Goal: Task Accomplishment & Management: Use online tool/utility

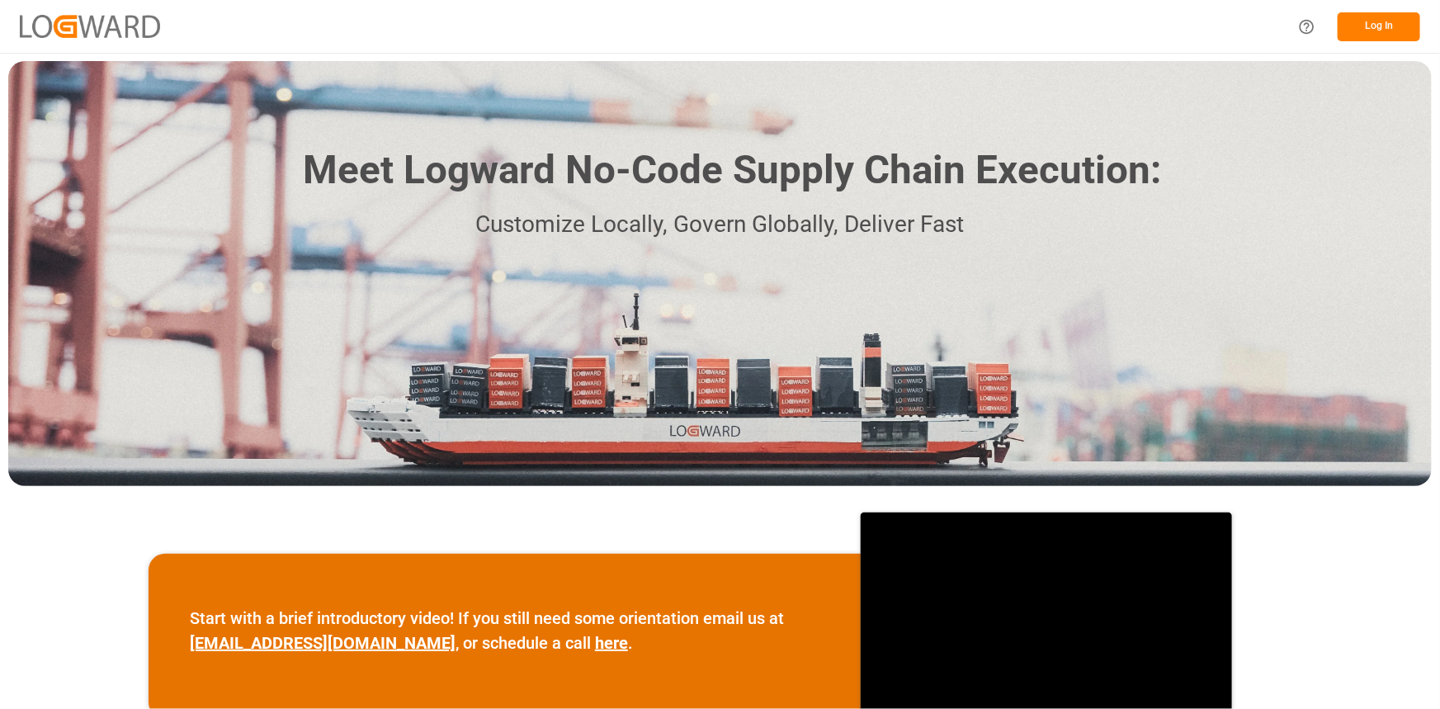
click at [1391, 21] on button "Log In" at bounding box center [1379, 26] width 83 height 29
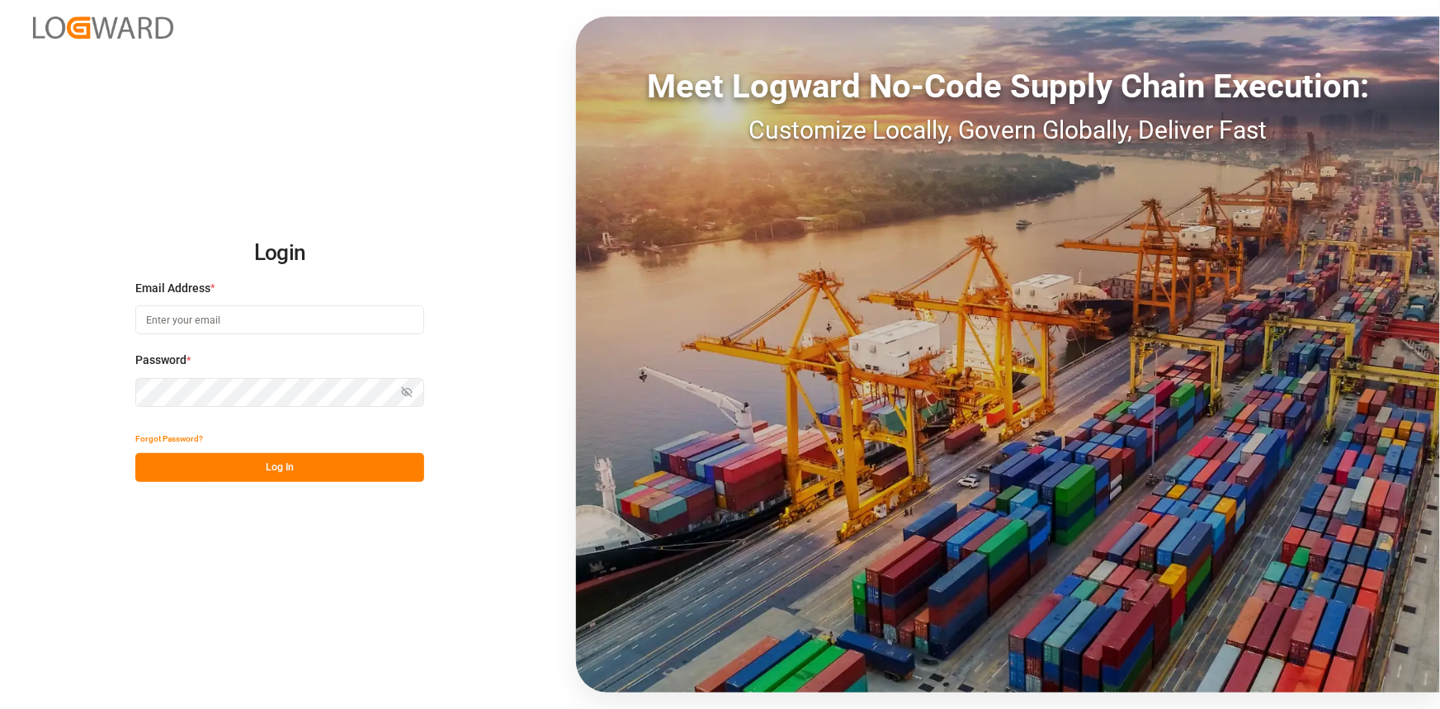
type input "[EMAIL_ADDRESS][DOMAIN_NAME]"
click at [305, 462] on button "Log In" at bounding box center [279, 467] width 289 height 29
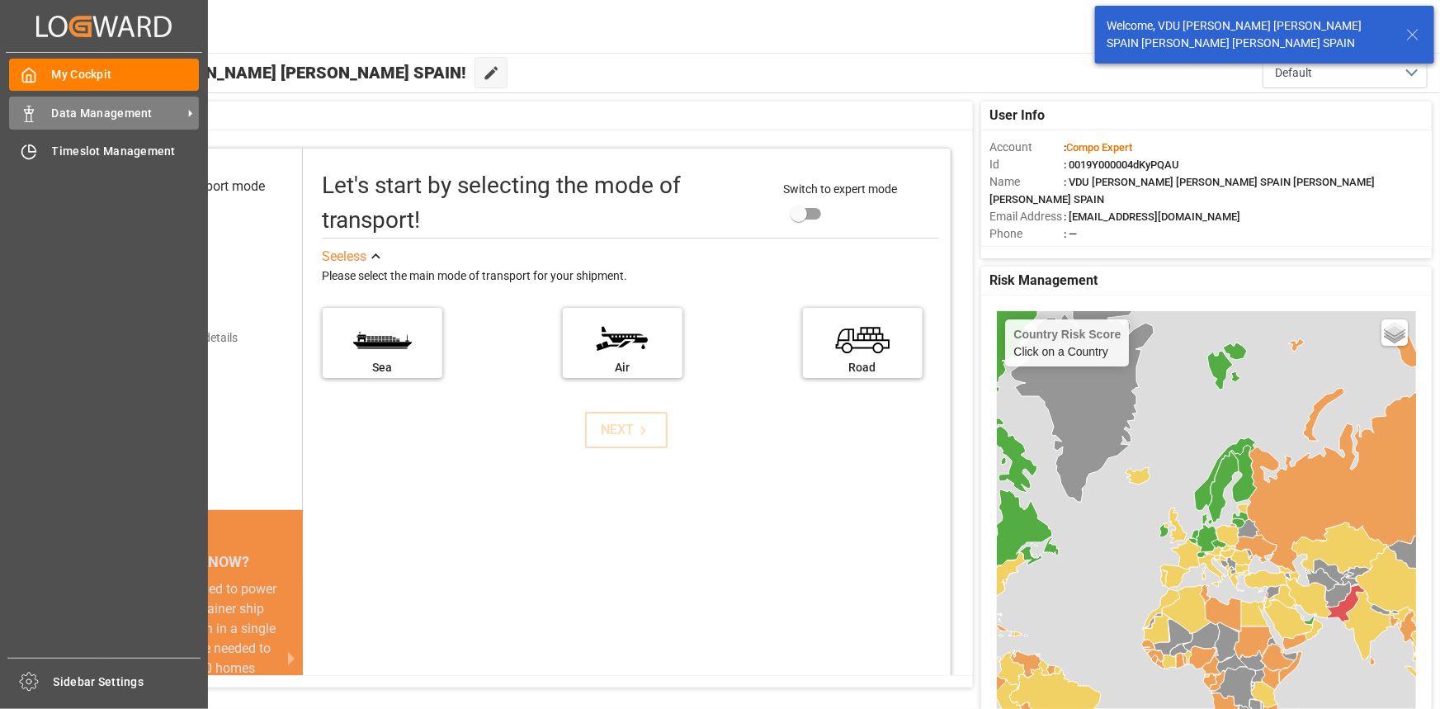
click at [92, 105] on span "Data Management" at bounding box center [117, 113] width 130 height 17
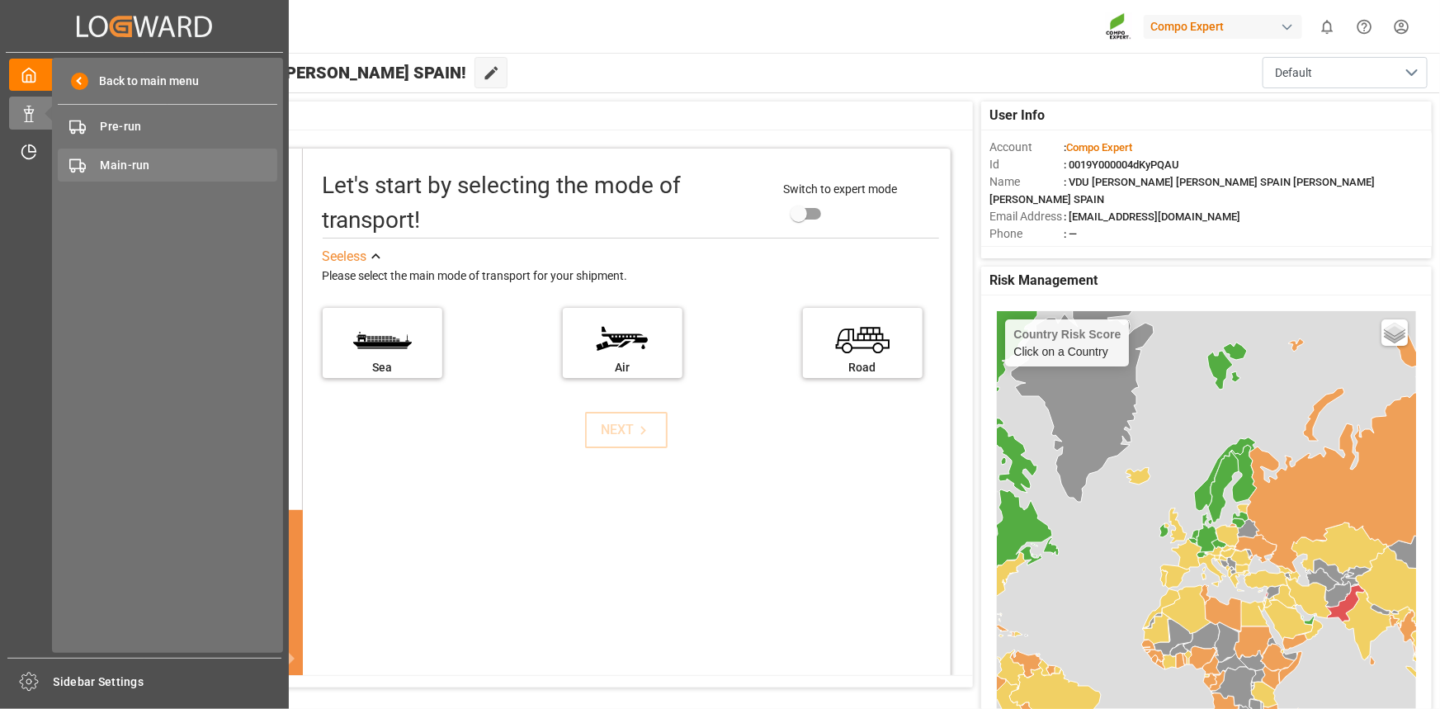
click at [132, 173] on span "Main-run" at bounding box center [189, 165] width 177 height 17
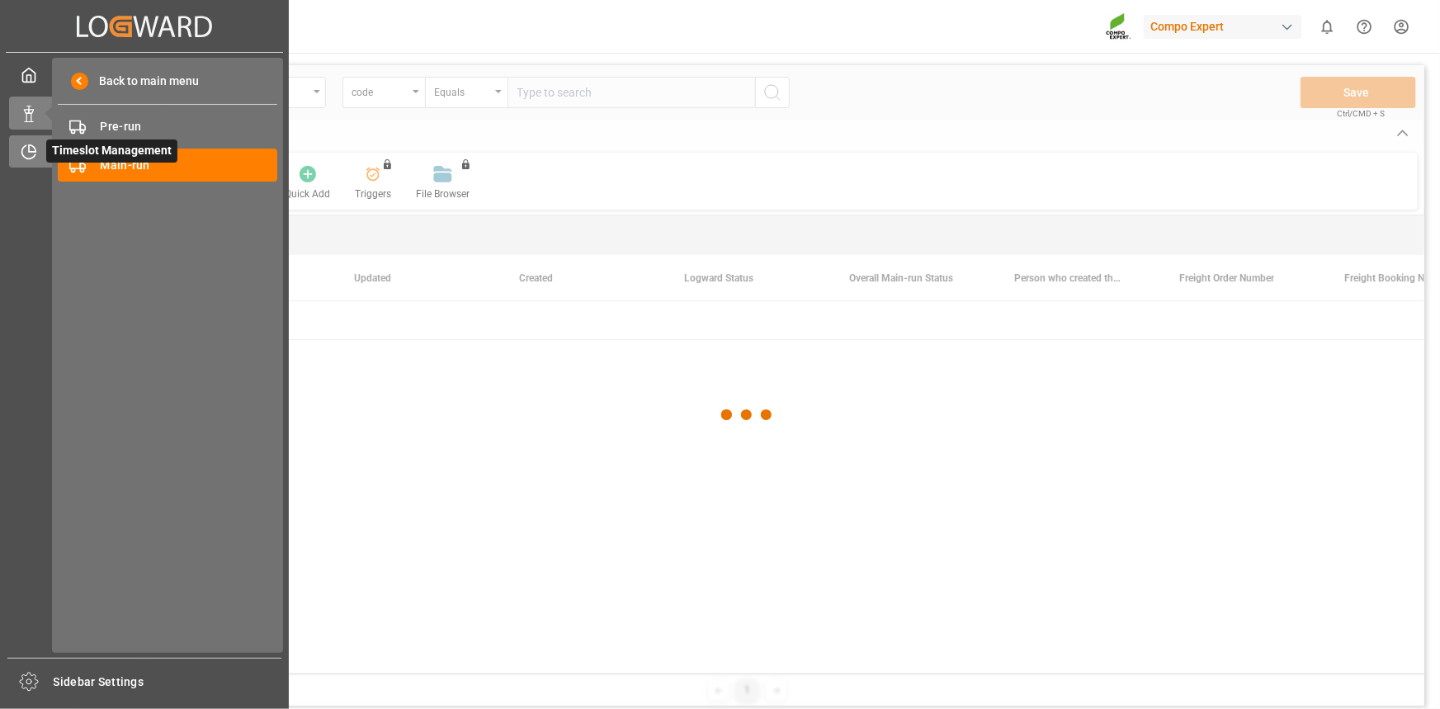
click at [44, 153] on div "Timeslot Management Timeslot Management" at bounding box center [144, 151] width 271 height 32
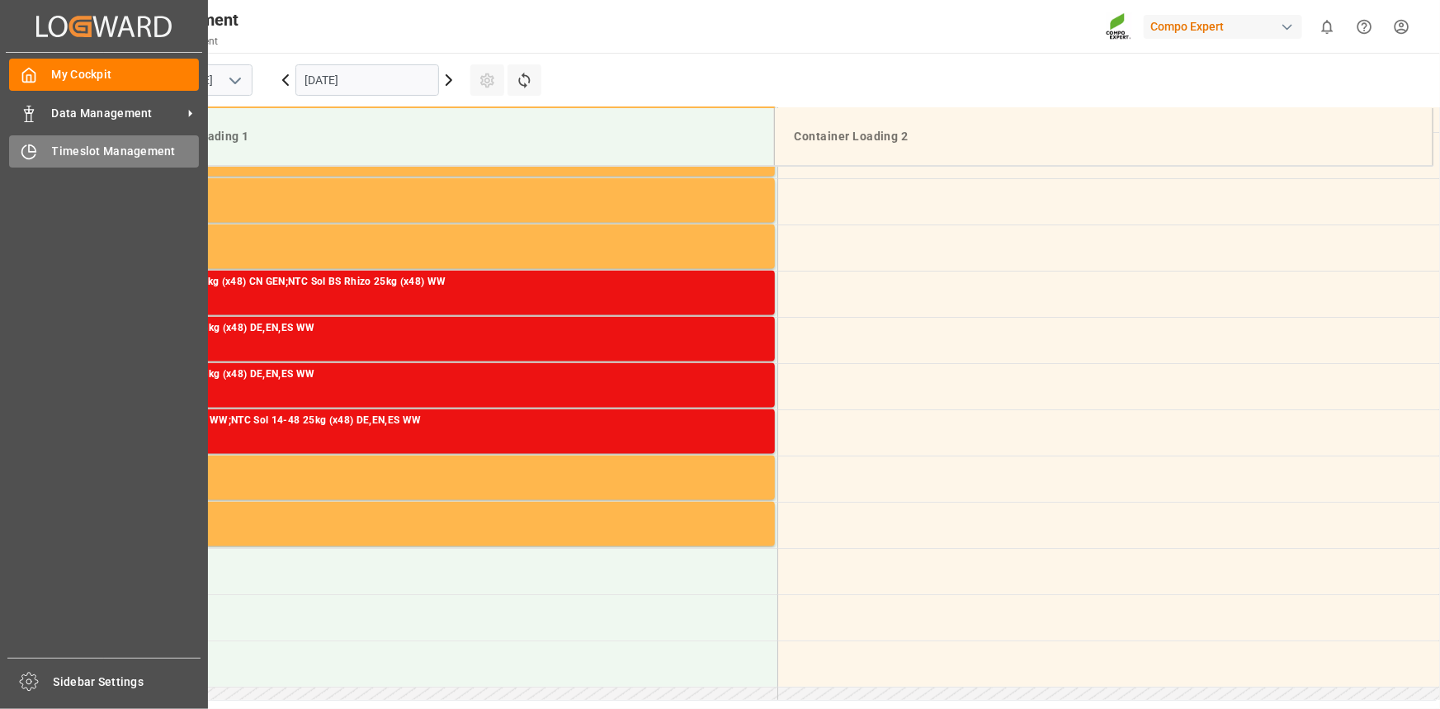
scroll to position [1190, 0]
click at [118, 154] on span "Timeslot Management" at bounding box center [126, 151] width 148 height 17
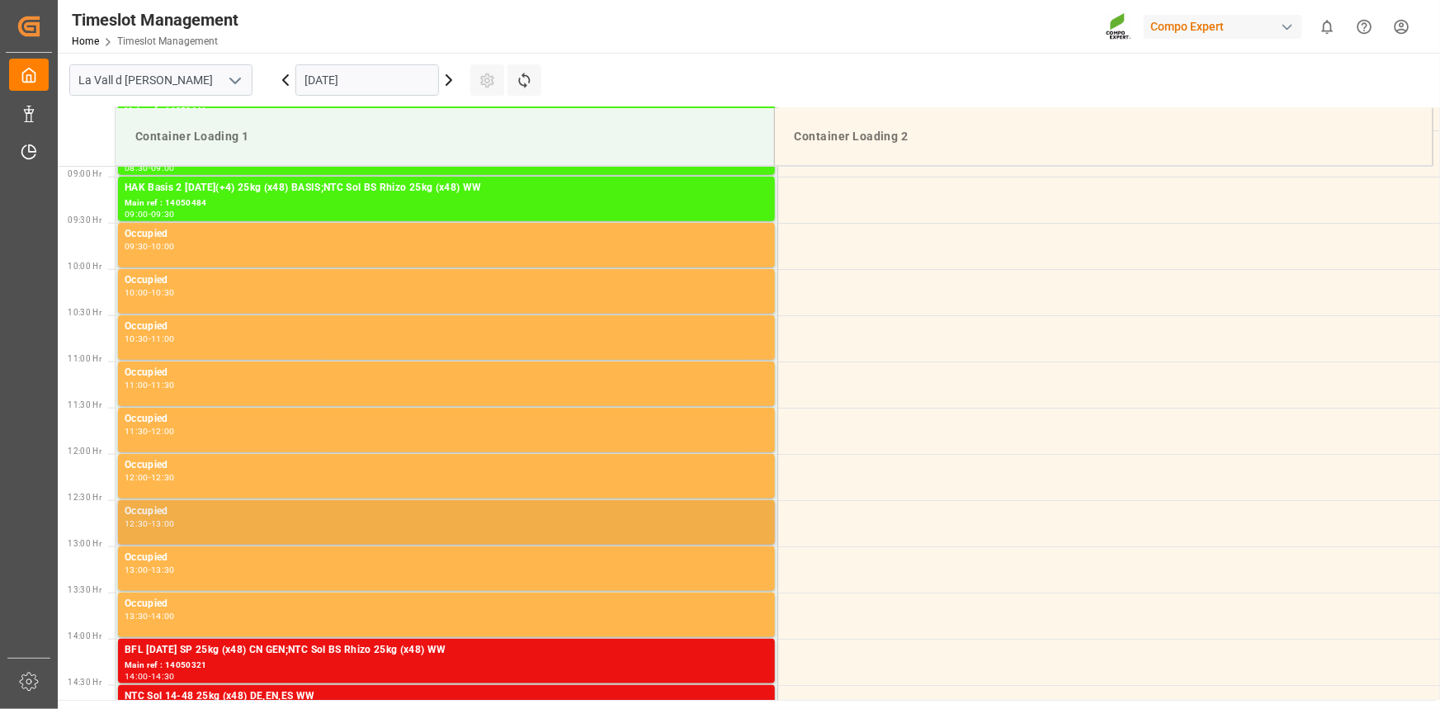
scroll to position [1200, 0]
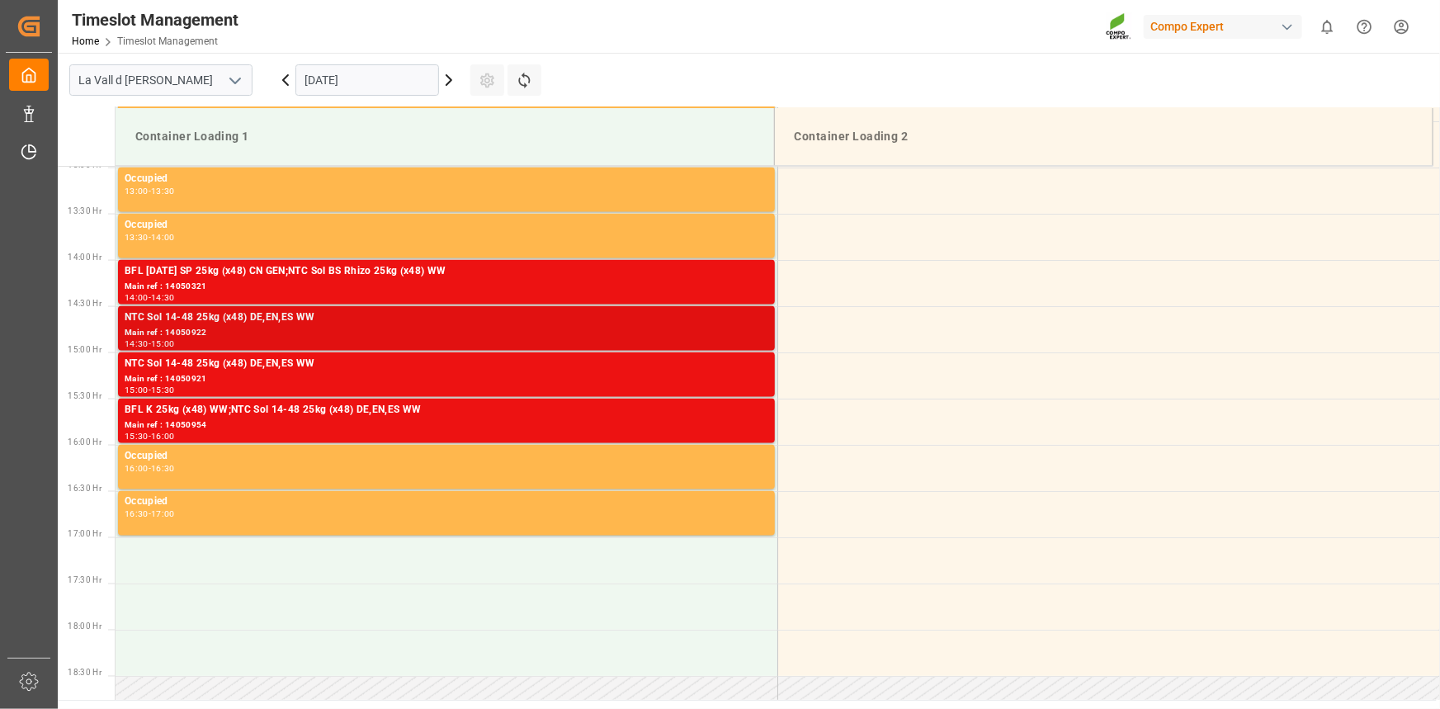
click at [223, 306] on div "NTC Sol 14-48 25kg (x48) DE,EN,ES WW Main ref : 14050922 14:30 - 15:00" at bounding box center [446, 328] width 657 height 45
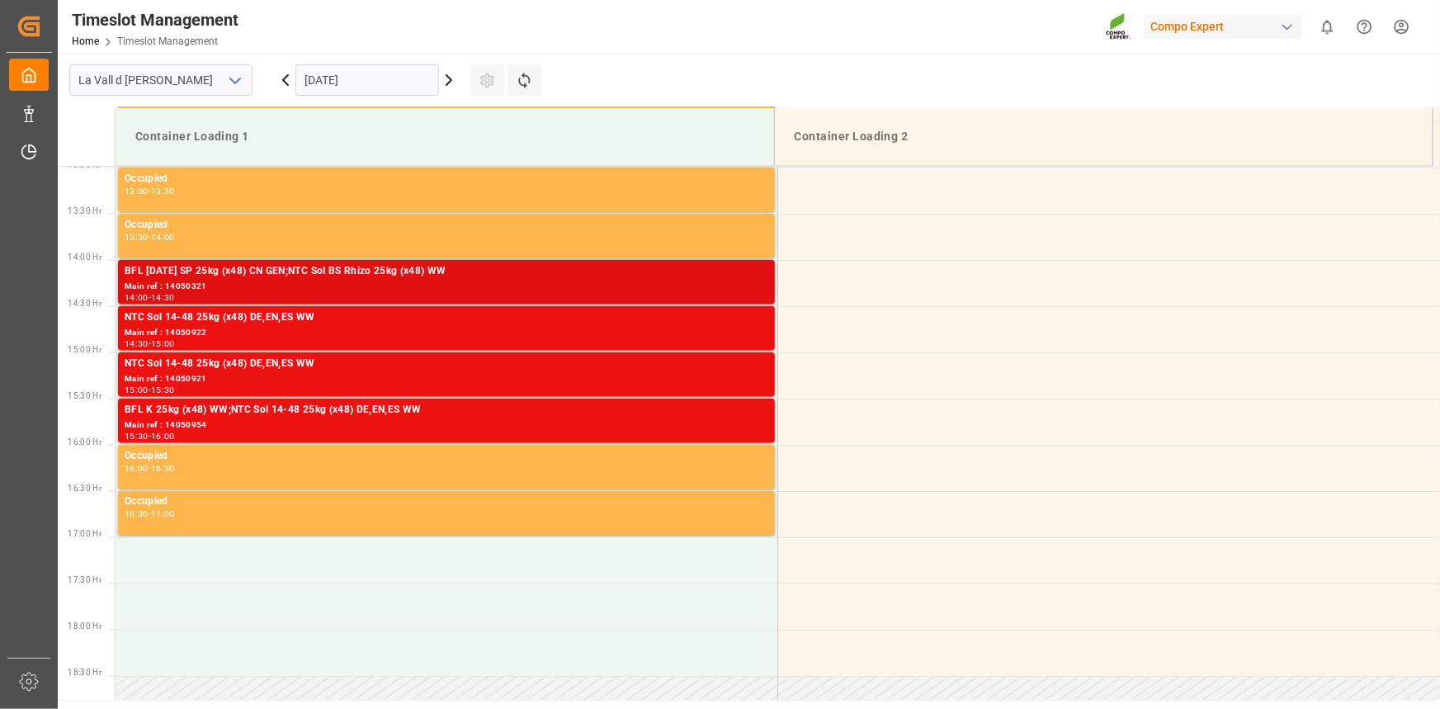
click at [284, 287] on div "Main ref : 14050321" at bounding box center [447, 287] width 644 height 14
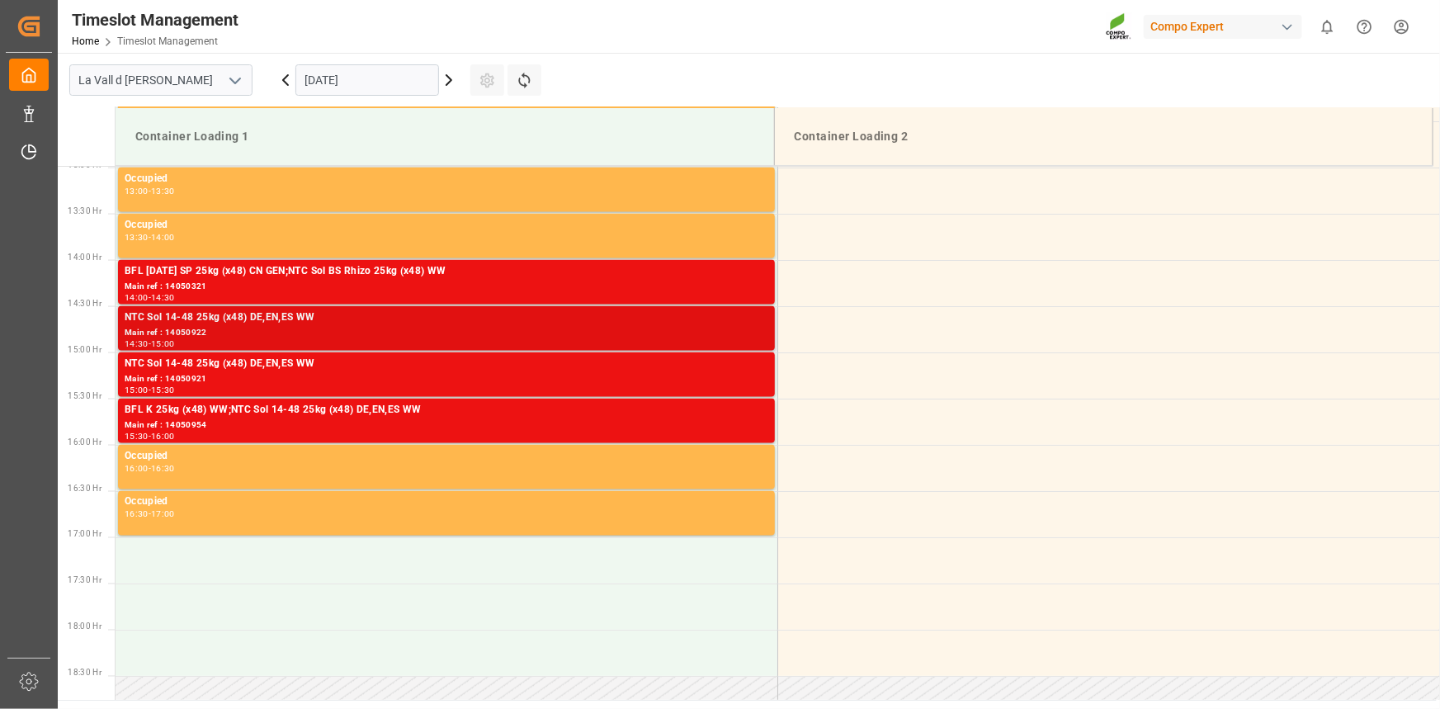
click at [648, 333] on div "Main ref : 14050922" at bounding box center [447, 333] width 644 height 14
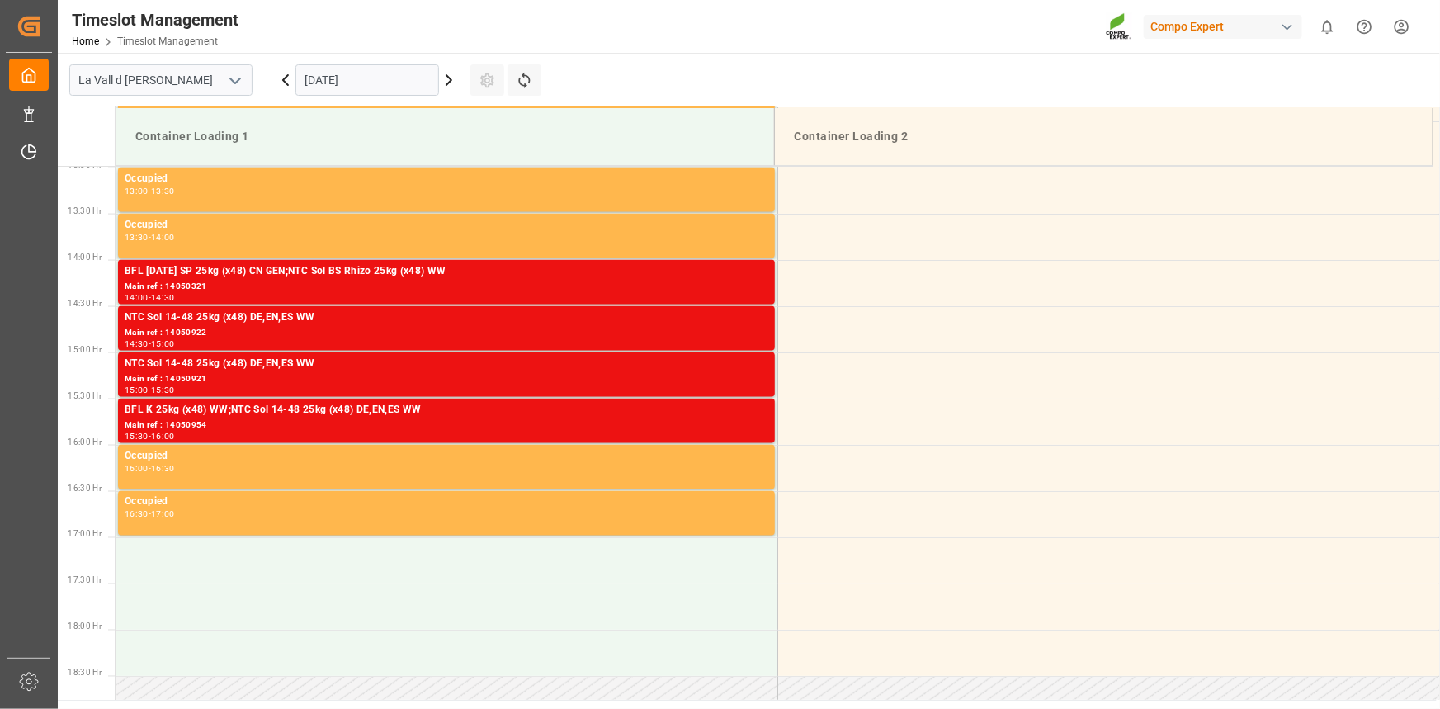
click at [690, 373] on div "Main ref : 14050921" at bounding box center [447, 379] width 644 height 14
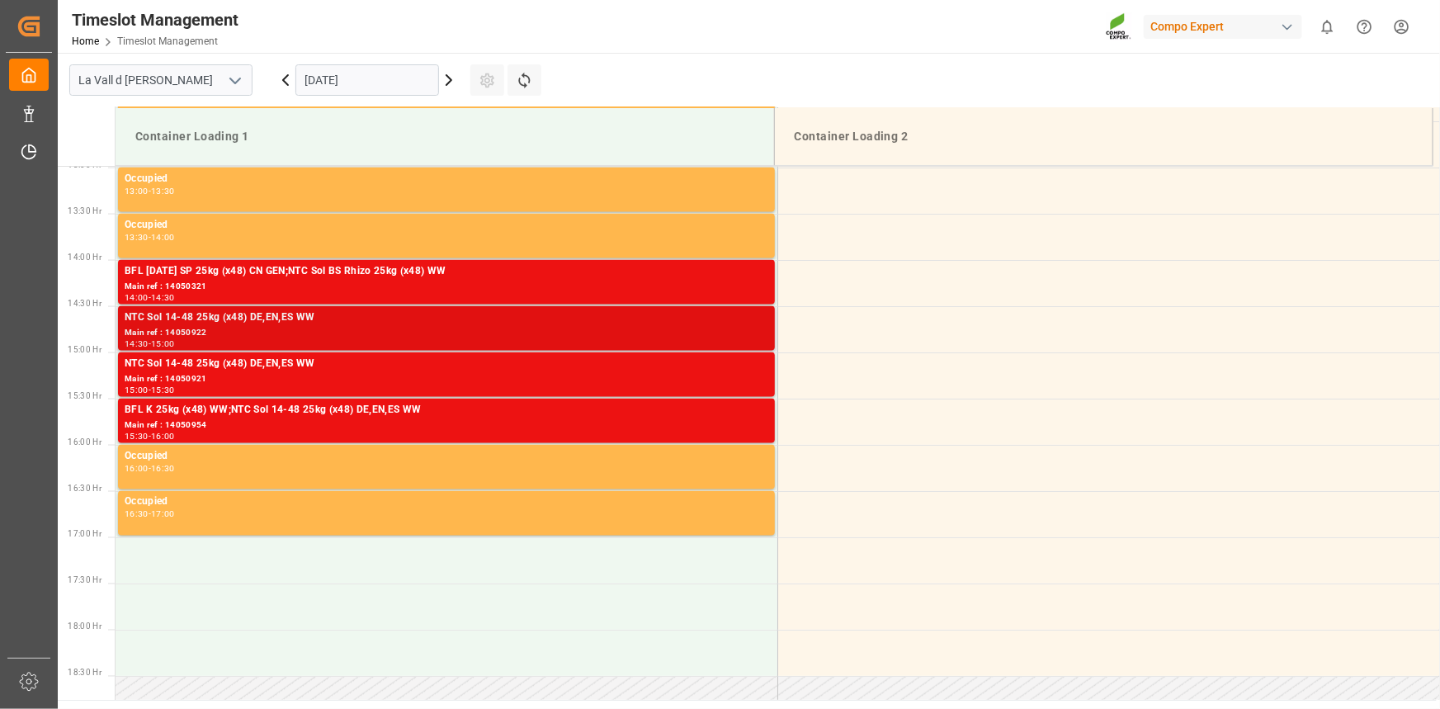
click at [703, 327] on div "Main ref : 14050922" at bounding box center [447, 333] width 644 height 14
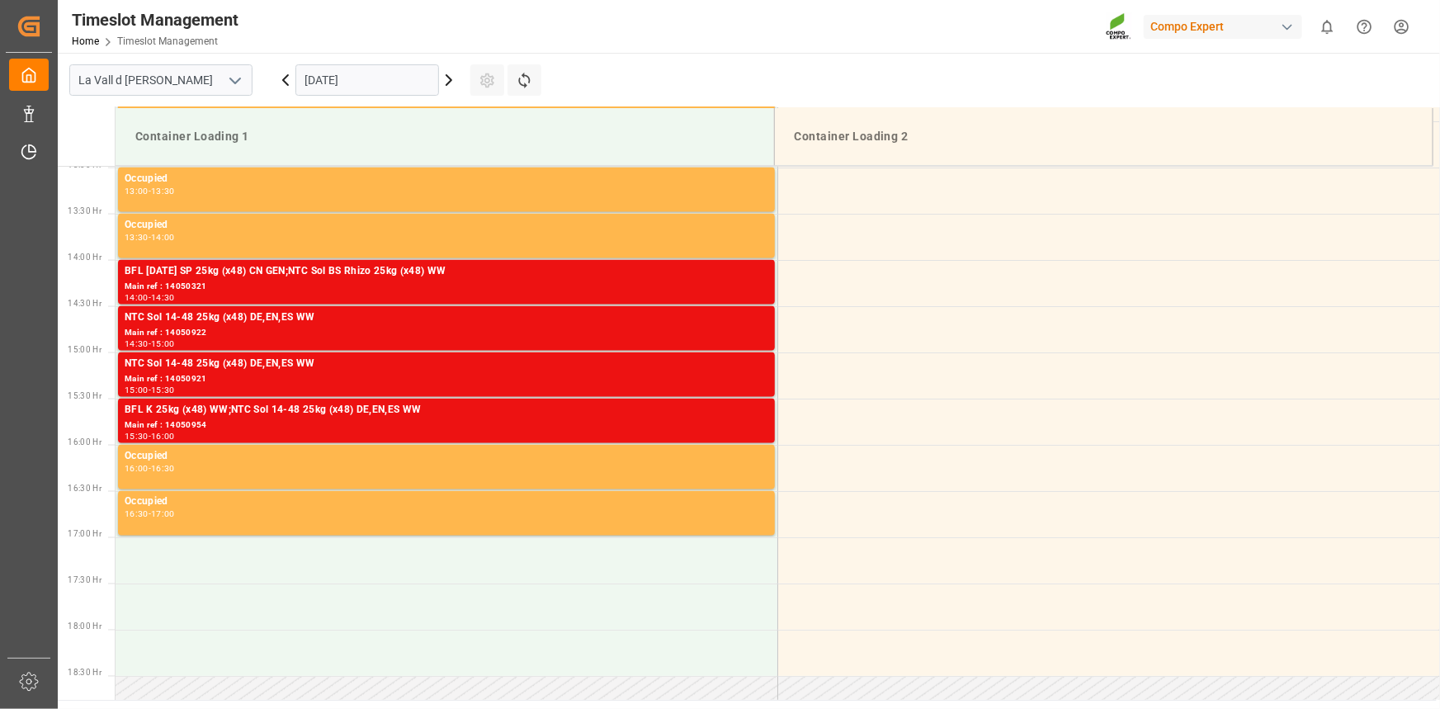
click at [711, 413] on div "BFL K 25kg (x48) WW;NTC Sol 14-48 25kg (x48) DE,EN,ES WW" at bounding box center [447, 410] width 644 height 17
